Goal: Check status

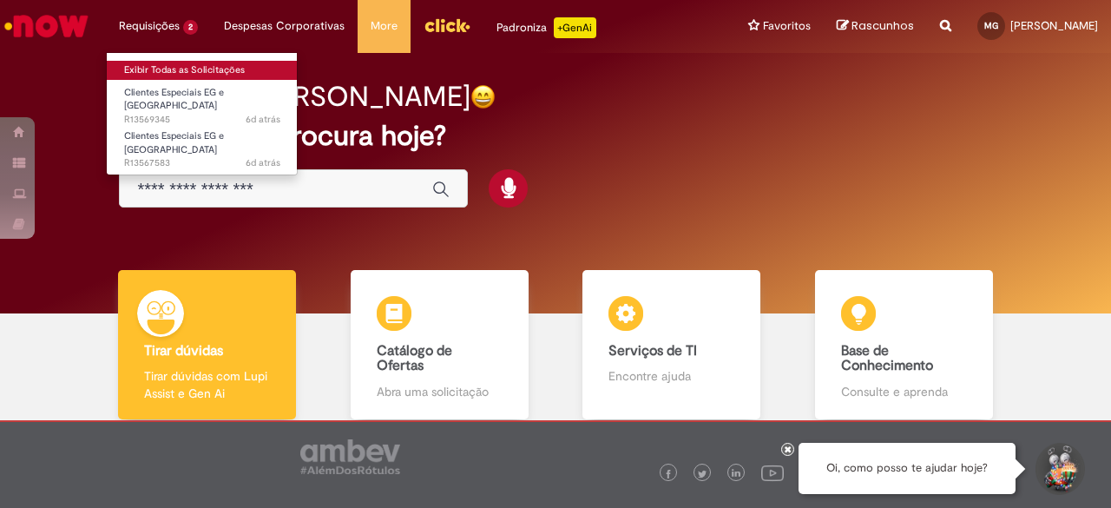
click at [180, 69] on link "Exibir Todas as Solicitações" at bounding box center [202, 70] width 191 height 19
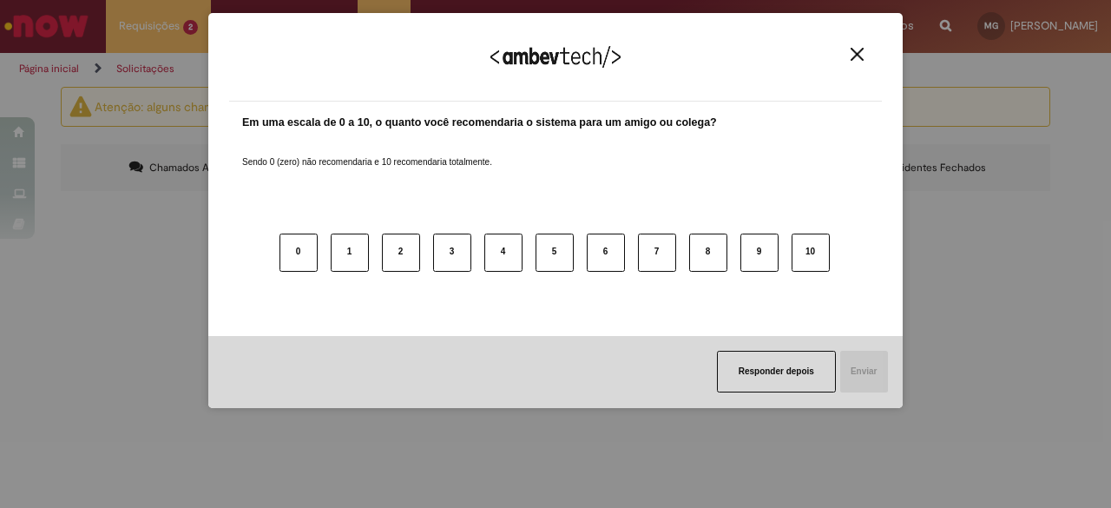
click at [859, 60] on img "Close" at bounding box center [856, 54] width 13 height 13
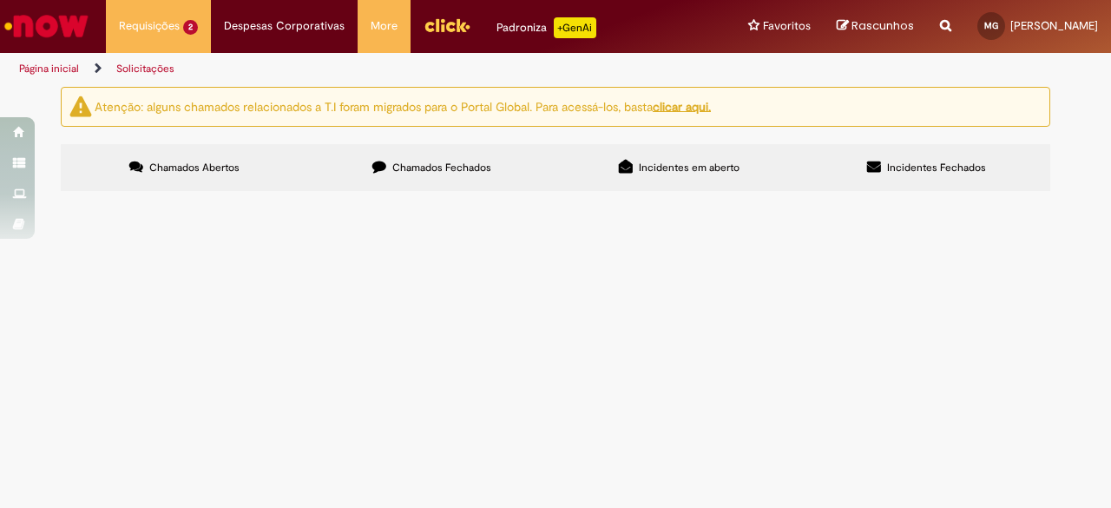
click at [0, 0] on span "Bom dia! Sou a SN do Rappi no [GEOGRAPHIC_DATA], eles estão mudando de CD, segu…" at bounding box center [0, 0] width 0 height 0
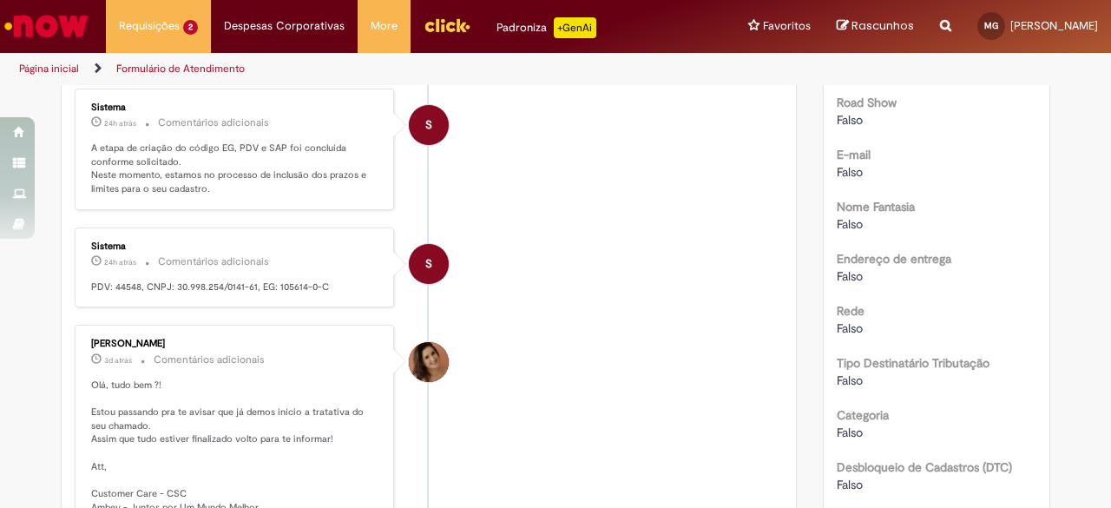
scroll to position [561, 0]
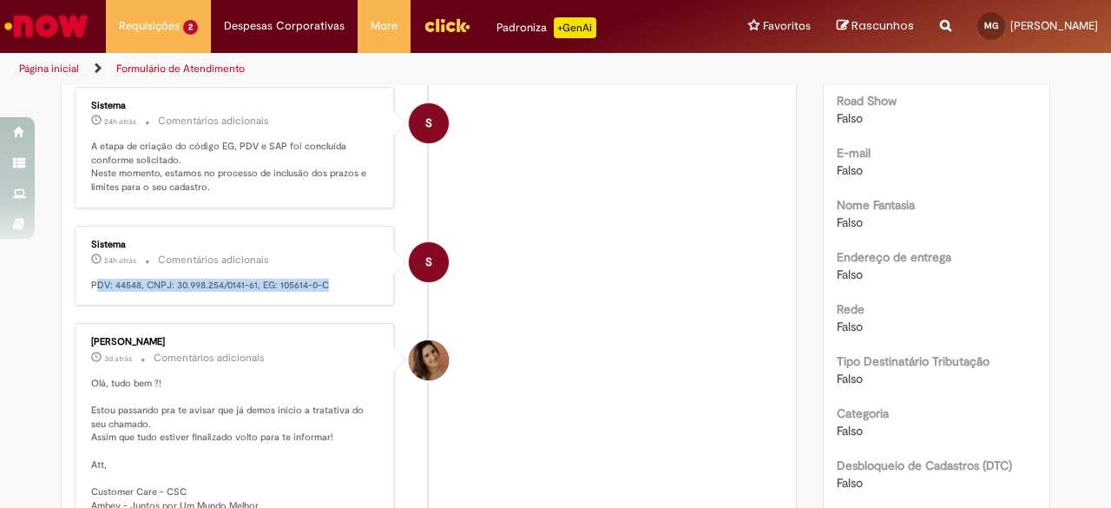
drag, startPoint x: 87, startPoint y: 262, endPoint x: 319, endPoint y: 259, distance: 232.6
click at [319, 279] on p "PDV: 44548, CNPJ: 30.998.254/0141-61, EG: 105614-0-C" at bounding box center [235, 286] width 289 height 14
copy p "DV: 44548, CNPJ: 30.998.254/0141-61, EG: 105614-0-C"
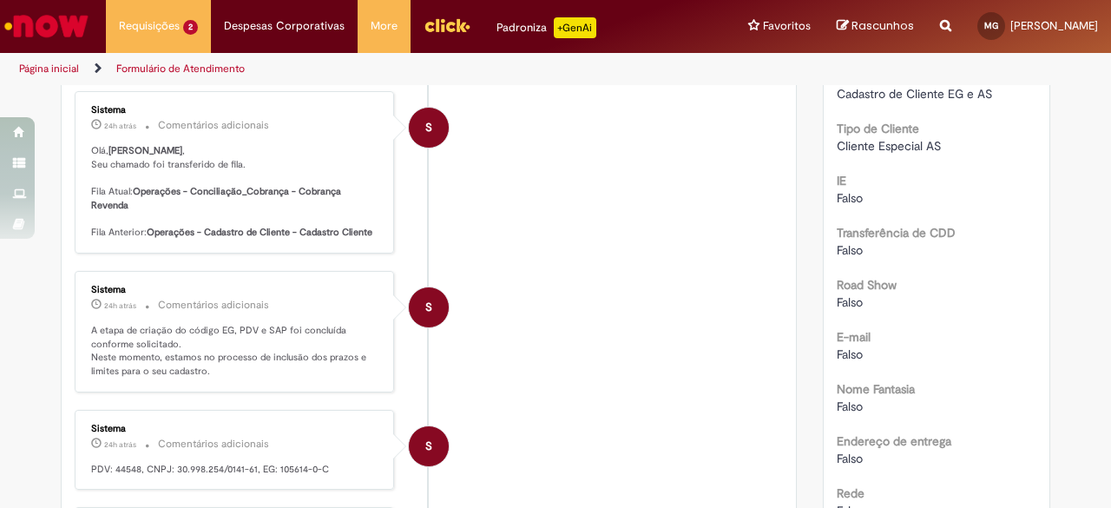
click at [220, 330] on p "A etapa de criação do código EG, PDV e SAP foi concluída conforme solicitado. N…" at bounding box center [235, 351] width 289 height 55
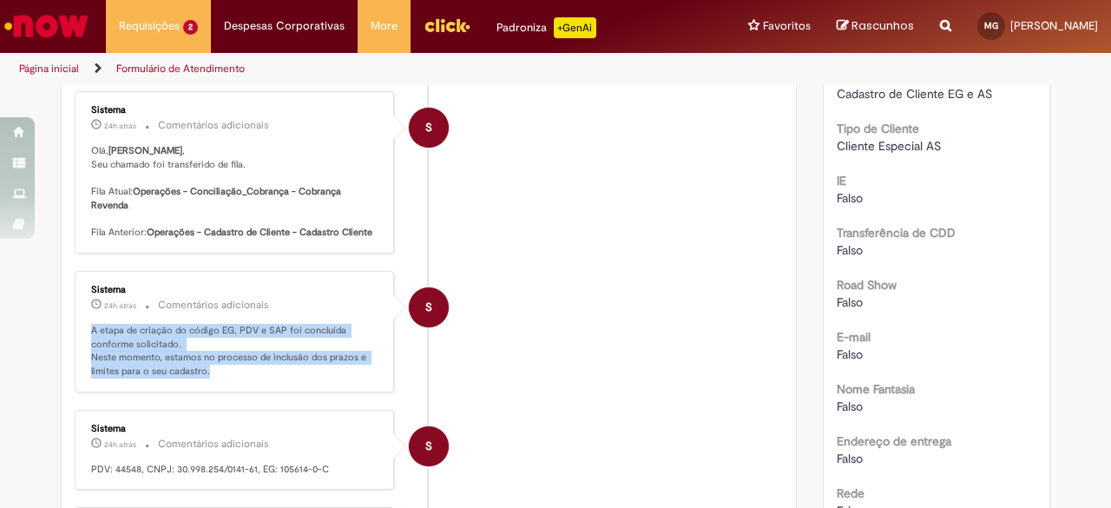
drag, startPoint x: 82, startPoint y: 307, endPoint x: 228, endPoint y: 355, distance: 153.4
click at [228, 355] on div "Sistema 24h atrás 24 horas atrás Comentários adicionais A etapa de criação do c…" at bounding box center [234, 331] width 309 height 111
copy p "A etapa de criação do código EG, PDV e SAP foi concluída conforme solicitado. N…"
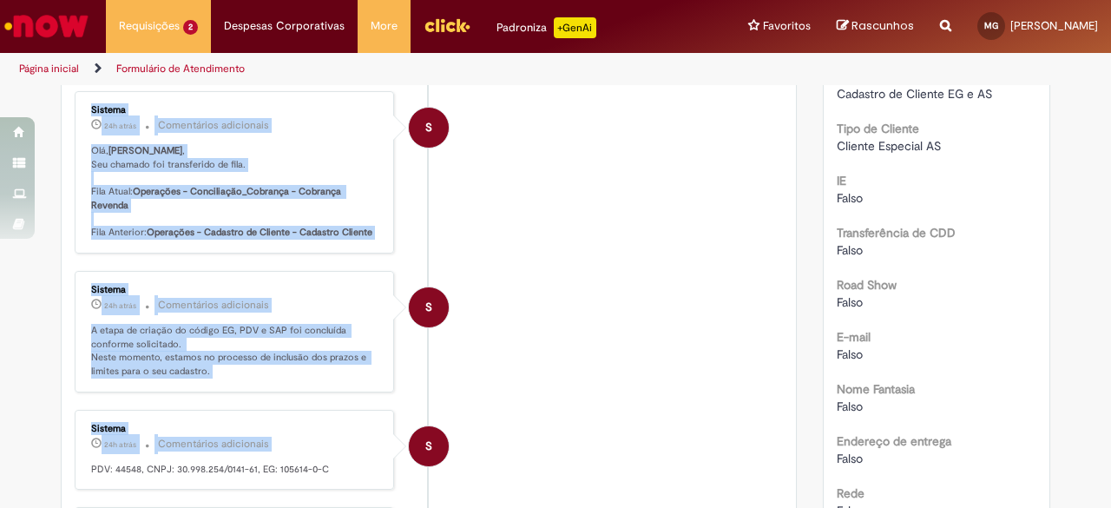
drag, startPoint x: 94, startPoint y: 450, endPoint x: 347, endPoint y: 468, distance: 254.0
click at [347, 468] on ul "[PERSON_NAME] 24h atrás 24 horas atrás Comentários adicionais [PERSON_NAME] , S…" at bounding box center [429, 445] width 708 height 1102
drag, startPoint x: 347, startPoint y: 468, endPoint x: 333, endPoint y: 450, distance: 22.9
click at [334, 449] on ul "[PERSON_NAME] 24h atrás 24 horas atrás Comentários adicionais [PERSON_NAME] , S…" at bounding box center [429, 445] width 708 height 1102
click at [327, 463] on p "PDV: 44548, CNPJ: 30.998.254/0141-61, EG: 105614-0-C" at bounding box center [235, 470] width 289 height 14
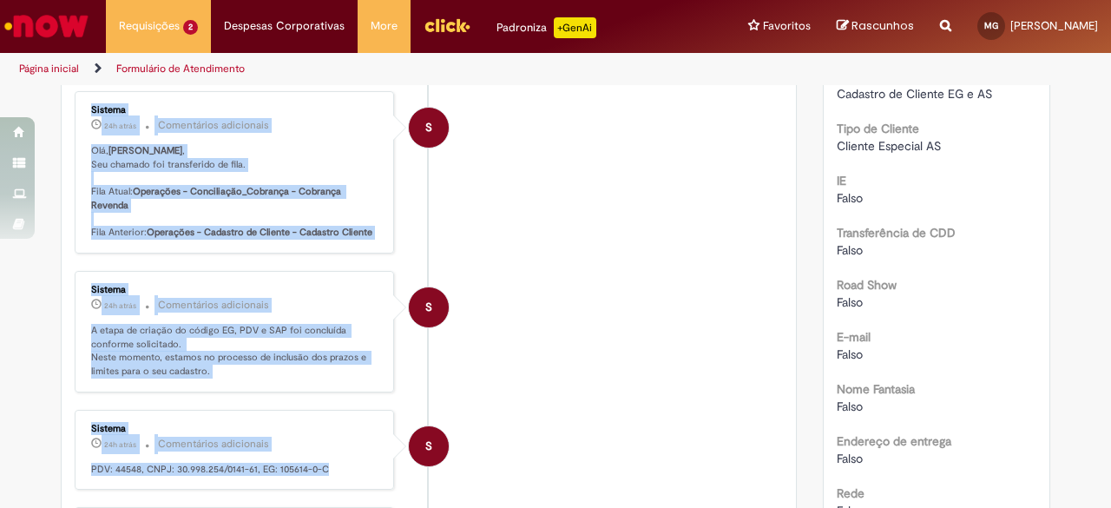
click at [188, 463] on p "PDV: 44548, CNPJ: 30.998.254/0141-61, EG: 105614-0-C" at bounding box center [235, 470] width 289 height 14
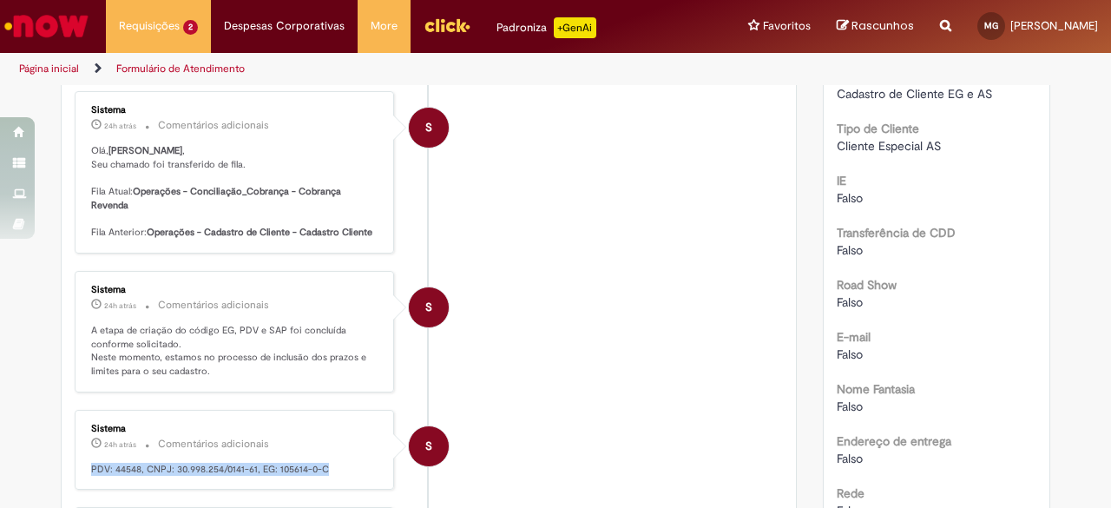
drag, startPoint x: 83, startPoint y: 443, endPoint x: 338, endPoint y: 451, distance: 254.4
click at [338, 451] on div "Sistema 24h atrás 24 horas atrás Comentários adicionais PDV: 44548, CNPJ: 30.99…" at bounding box center [234, 450] width 309 height 70
copy p "PDV: 44548, CNPJ: 30.998.254/0141-61, EG: 105614-0-C"
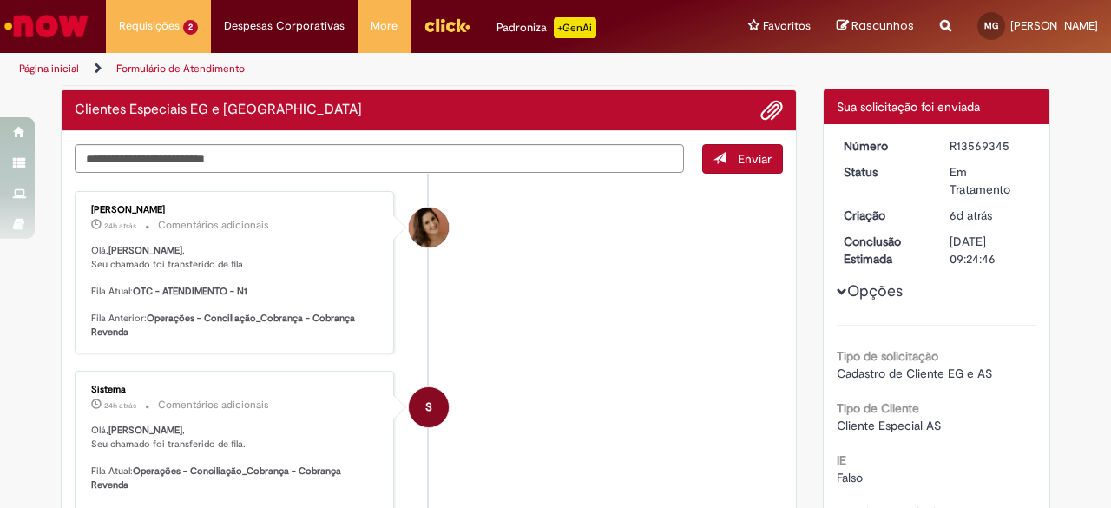
scroll to position [57, 0]
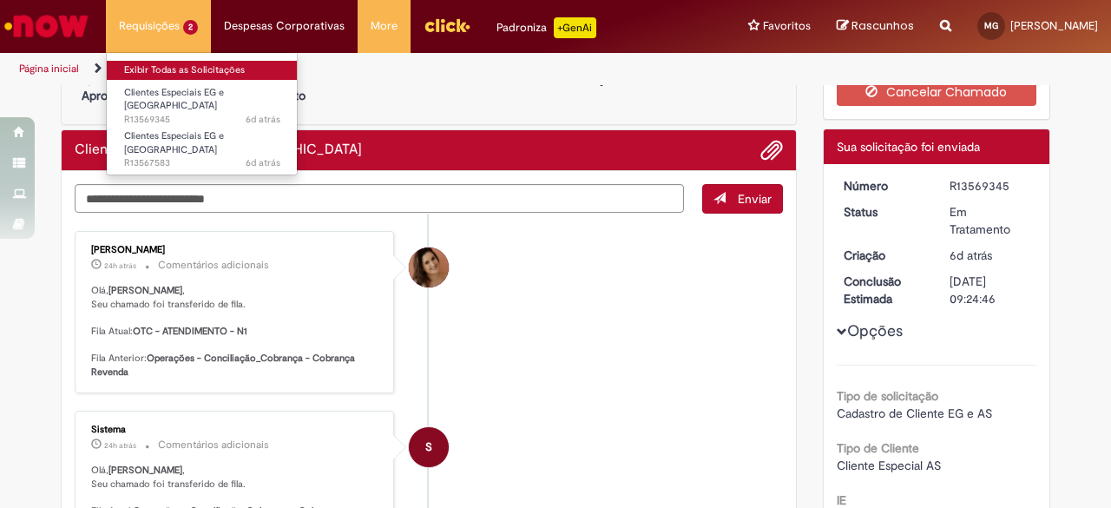
click at [163, 68] on link "Exibir Todas as Solicitações" at bounding box center [202, 70] width 191 height 19
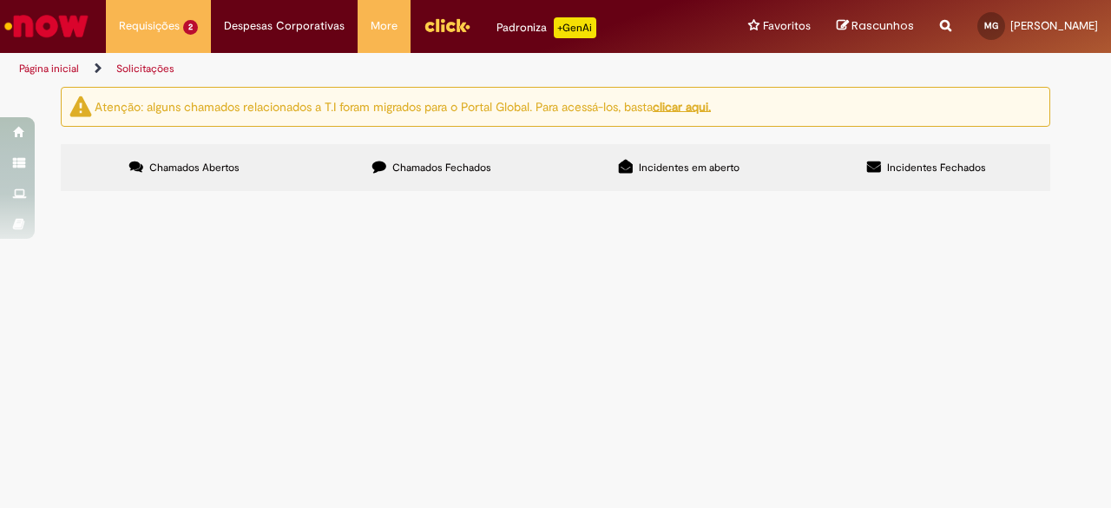
click at [0, 0] on span "Boa tarde! Uma rede associada ao Supermarket irá abrir uma nova loja, segue em …" at bounding box center [0, 0] width 0 height 0
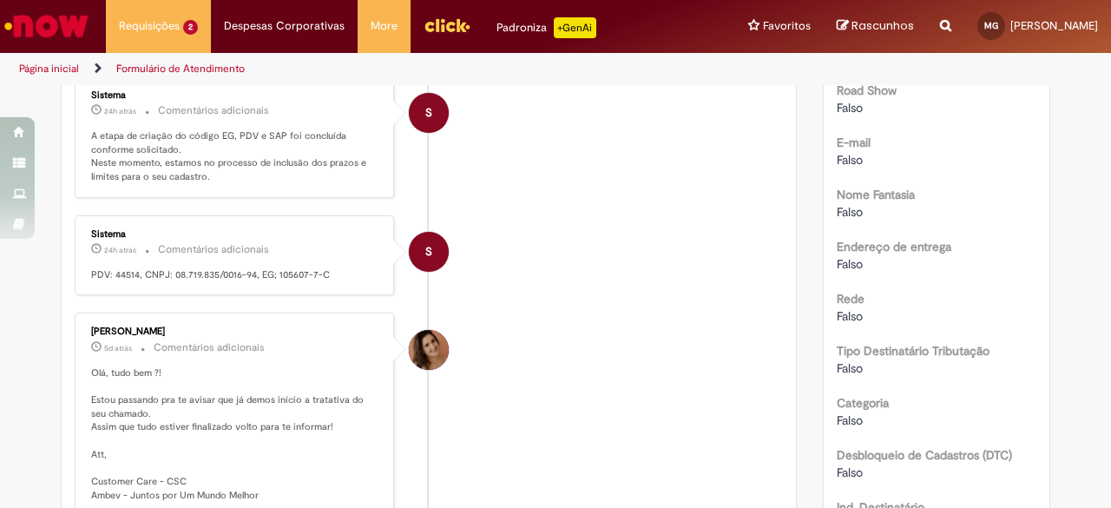
scroll to position [670, 0]
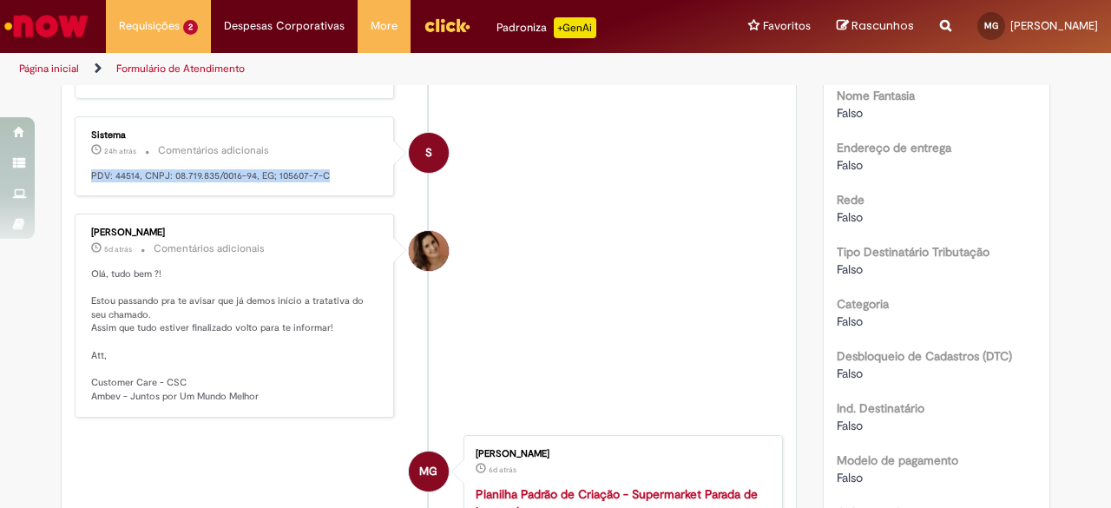
drag, startPoint x: 82, startPoint y: 154, endPoint x: 335, endPoint y: 168, distance: 253.8
click at [335, 168] on div "Sistema 24h atrás 24 horas atrás Comentários adicionais PDV: 44514, CNPJ: 08.71…" at bounding box center [234, 156] width 309 height 70
copy p "PDV: 44514, CNPJ: 08.719.835/0016-94, EG; 105607-7-C"
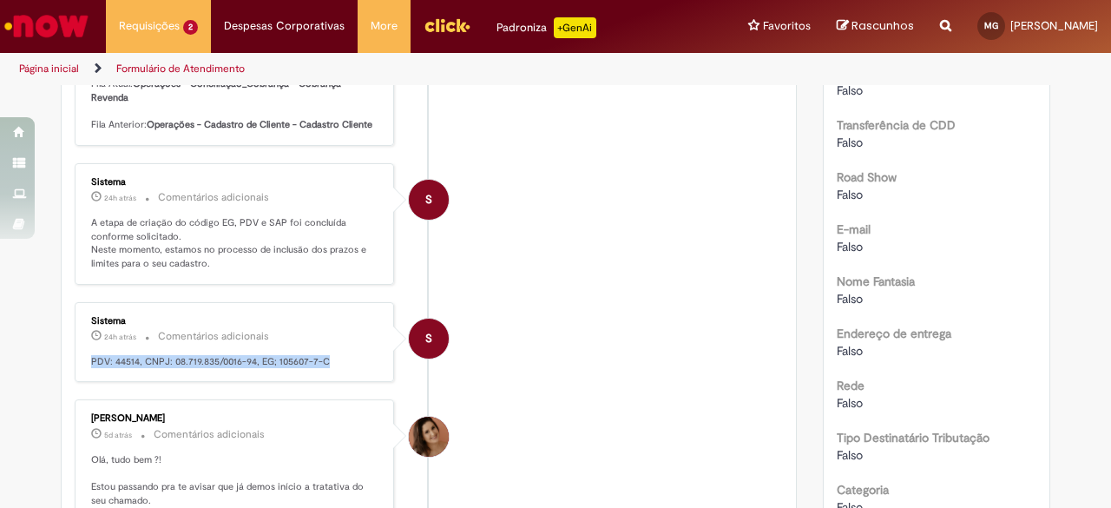
scroll to position [485, 0]
copy p "PDV: 44514, CNPJ: 08.719.835/0016-94, EG; 105607-7-C"
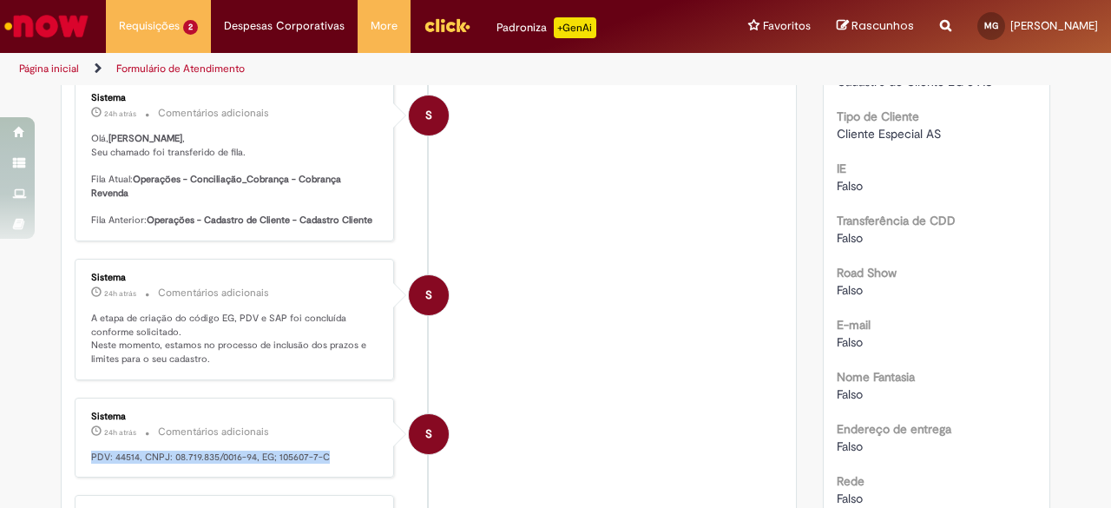
scroll to position [390, 0]
copy p "PDV: 44514, CNPJ: 08.719.835/0016-94, EG; 105607-7-C"
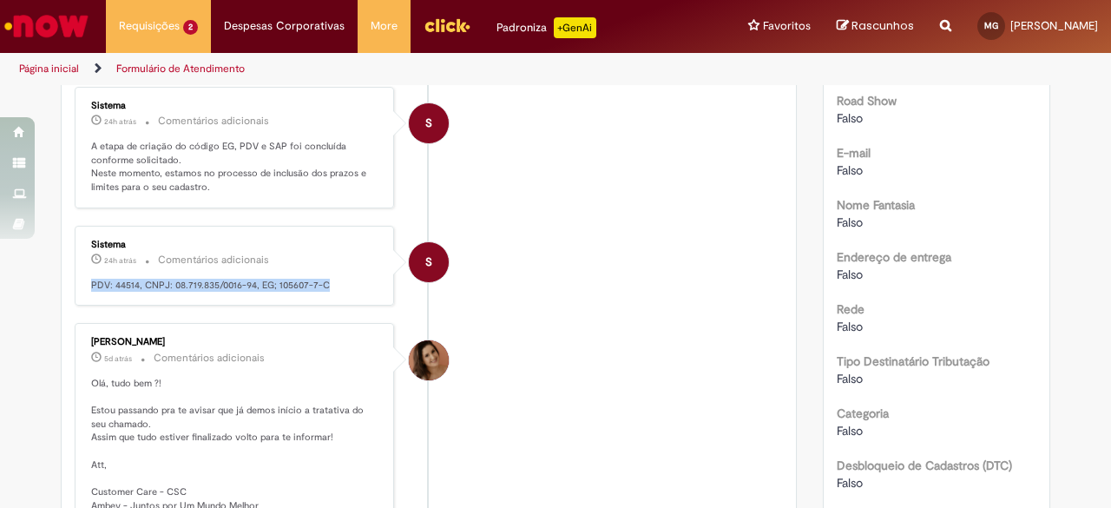
scroll to position [558, 0]
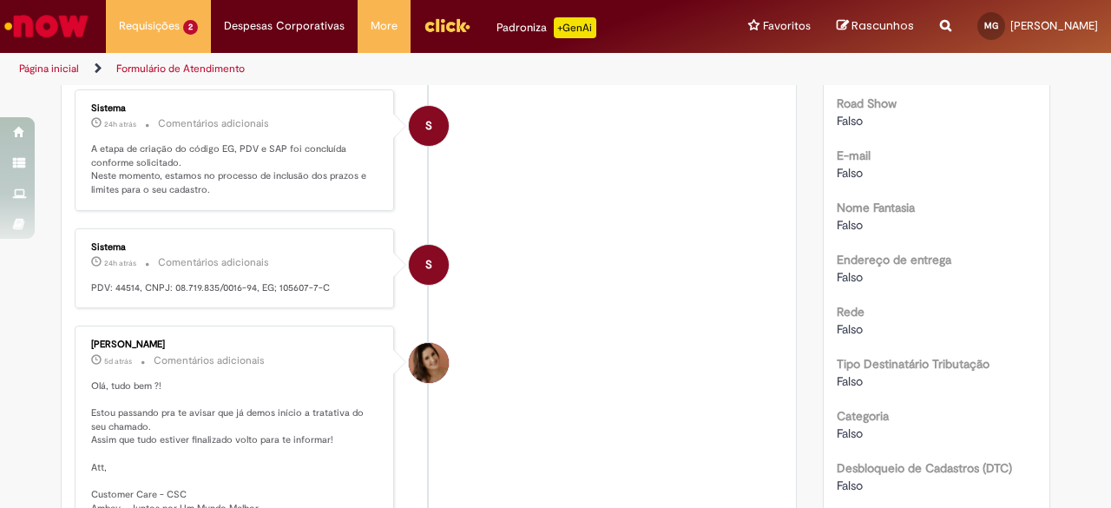
click at [276, 351] on p "5d atrás 5 dias atrás Comentários adicionais" at bounding box center [235, 361] width 289 height 20
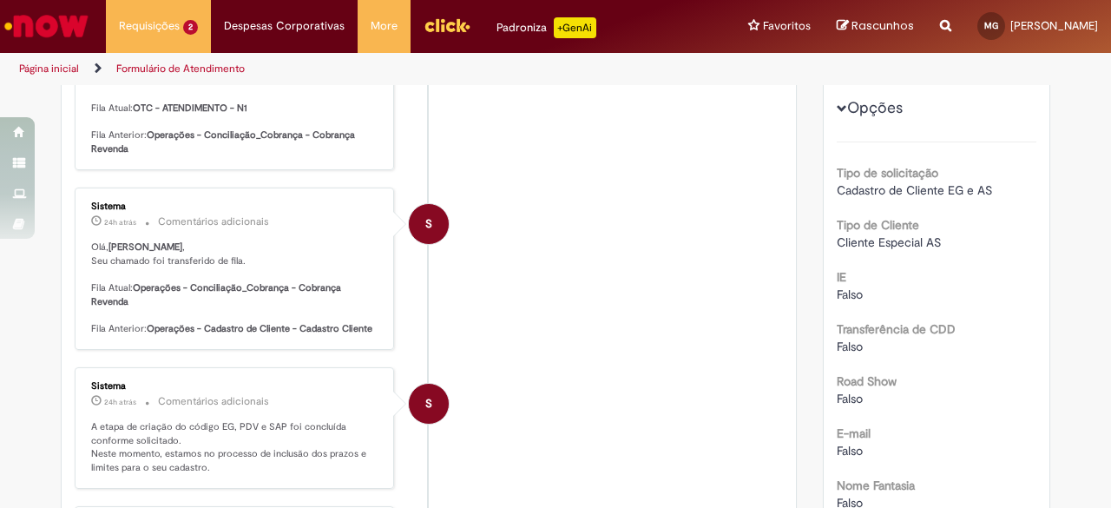
scroll to position [0, 0]
